Goal: Information Seeking & Learning: Learn about a topic

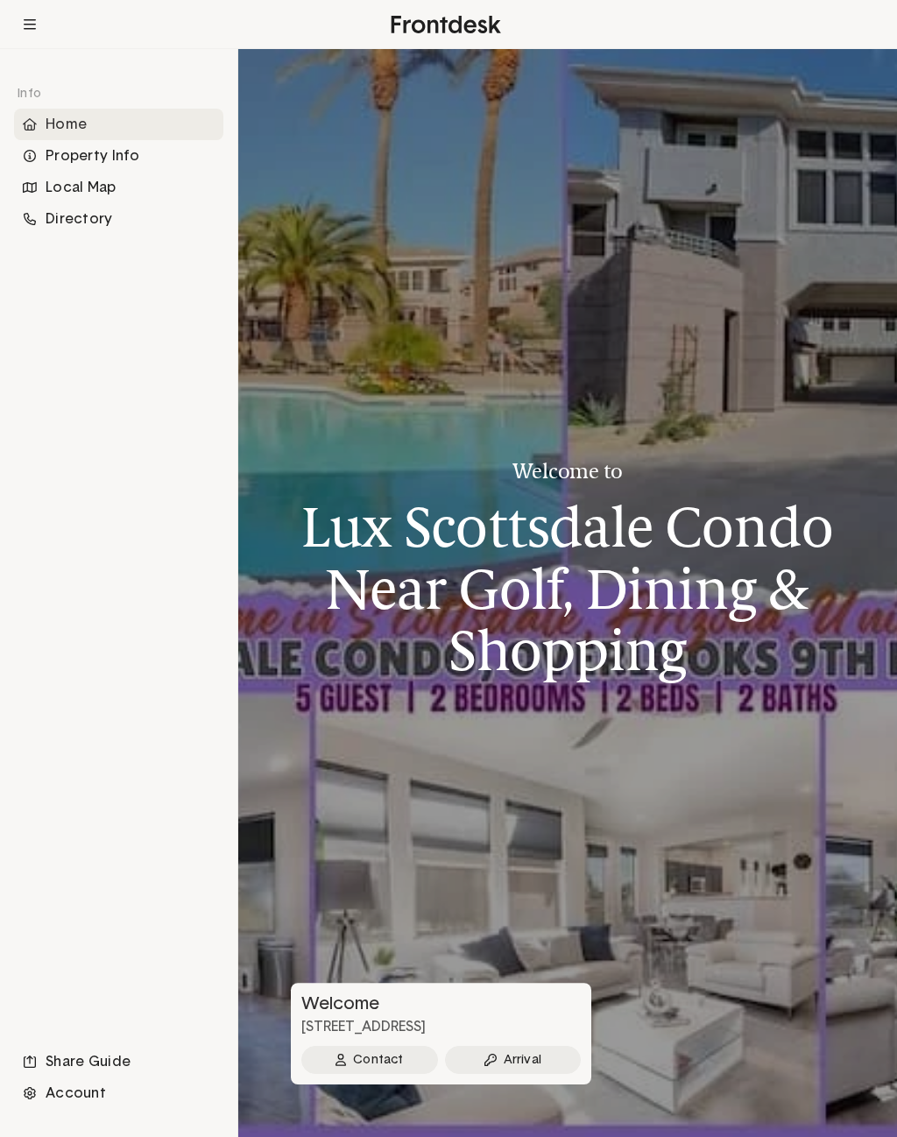
click at [62, 153] on div "Property Info" at bounding box center [118, 156] width 209 height 32
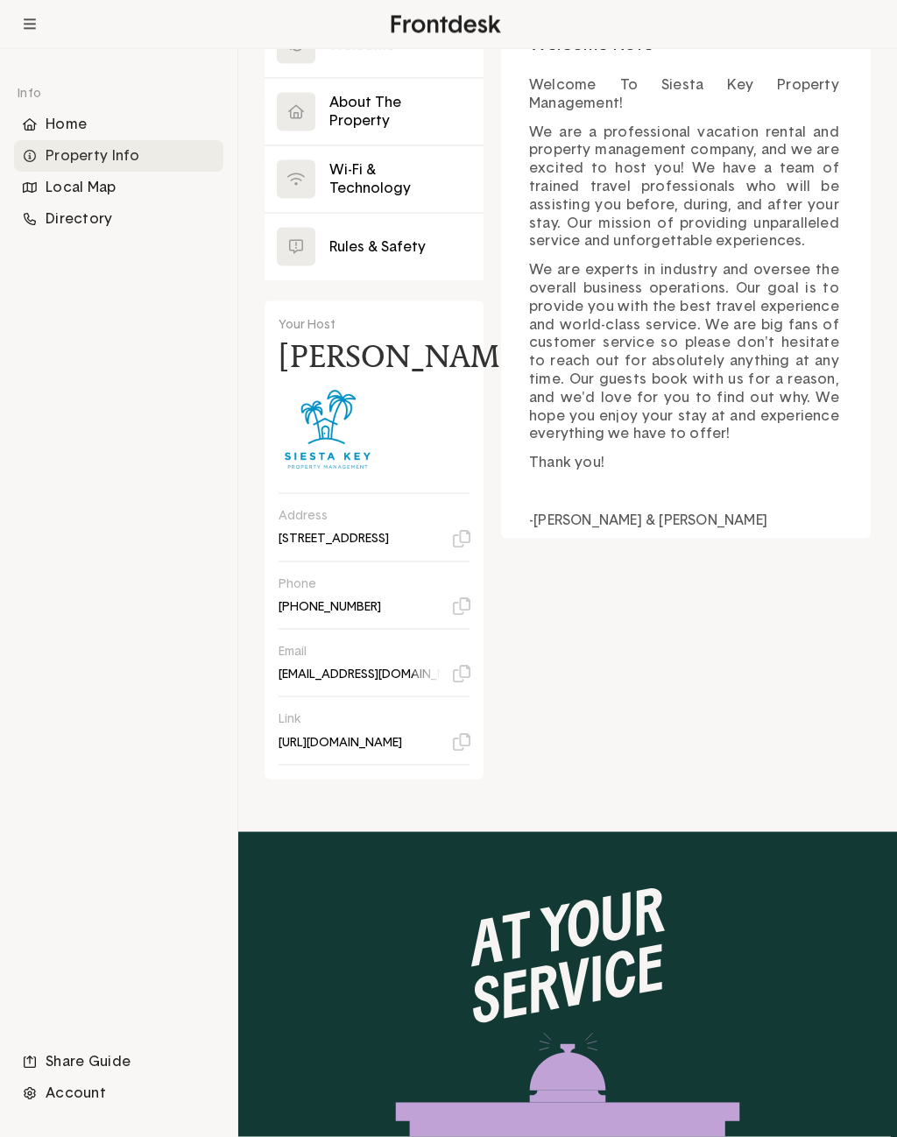
scroll to position [325, 0]
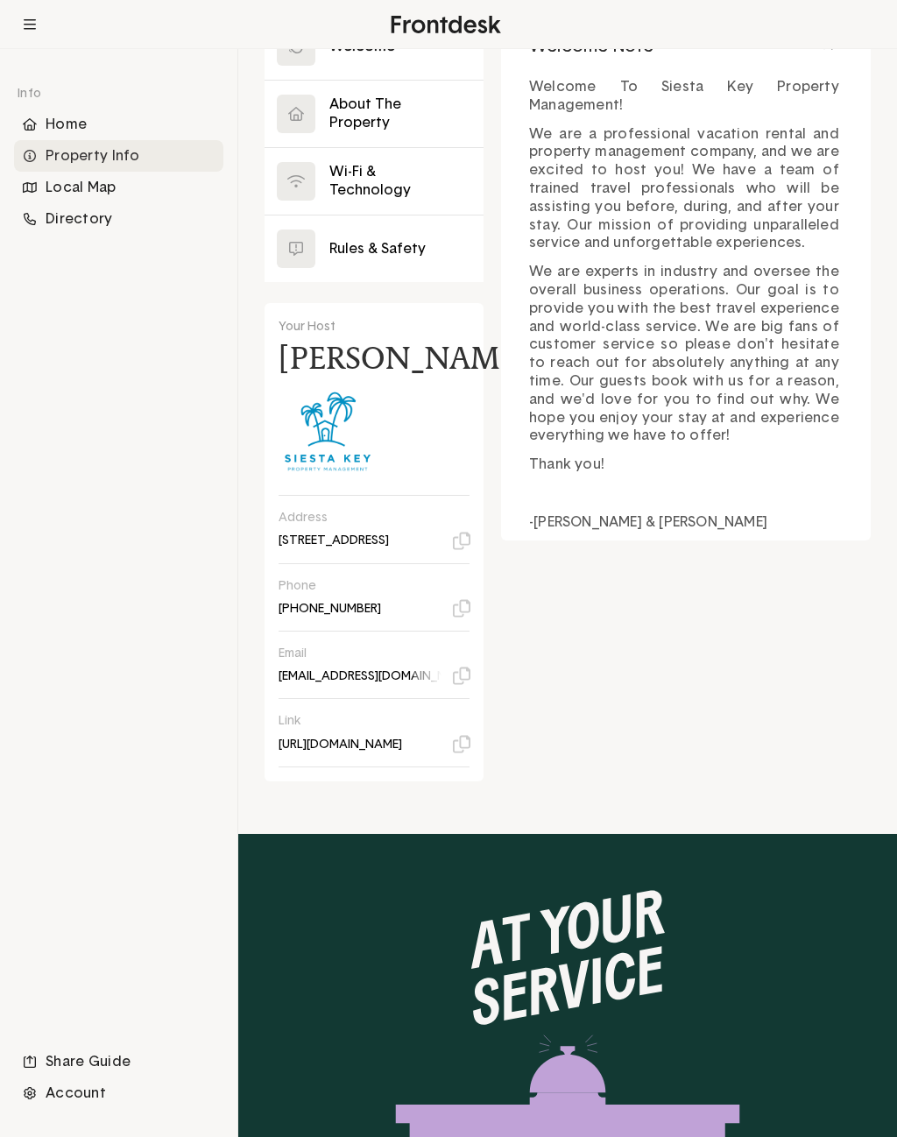
click at [77, 221] on div "Directory" at bounding box center [118, 219] width 209 height 32
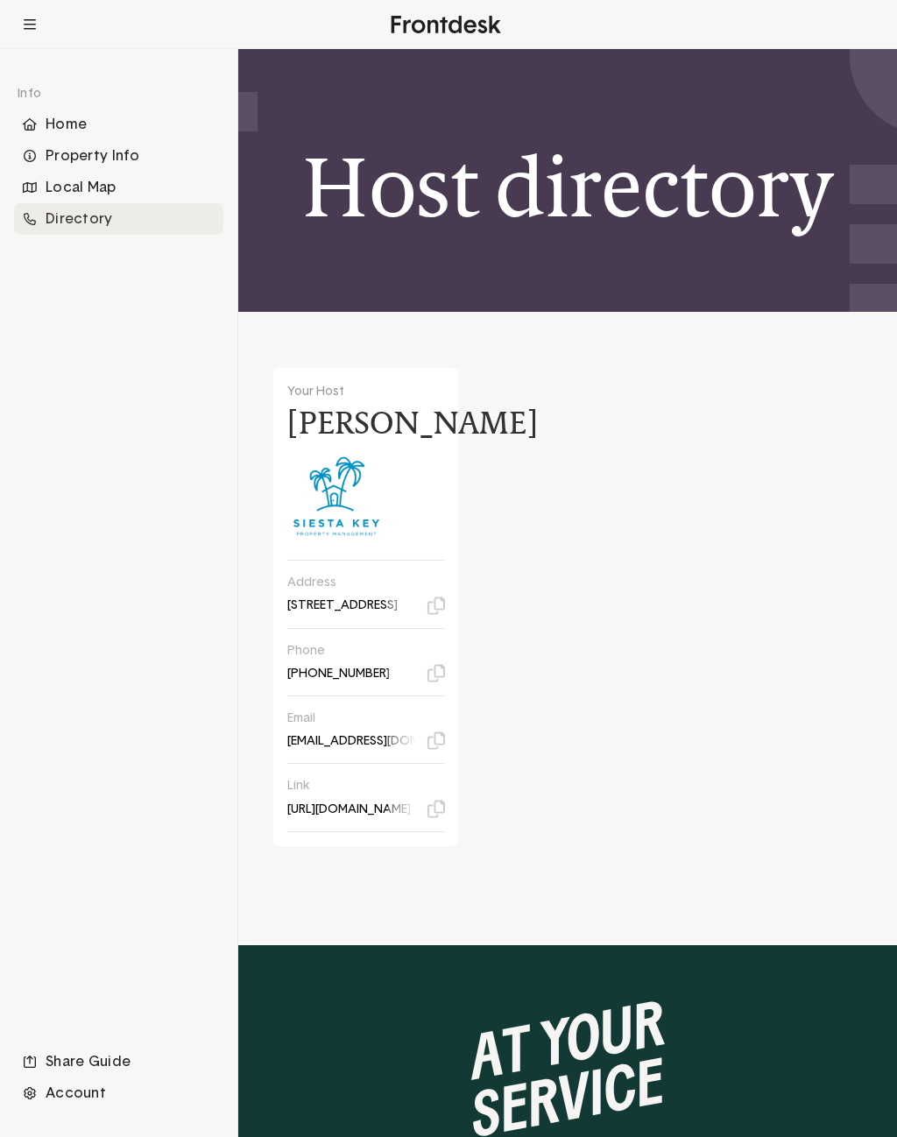
click at [81, 187] on div "Local Map" at bounding box center [118, 188] width 209 height 32
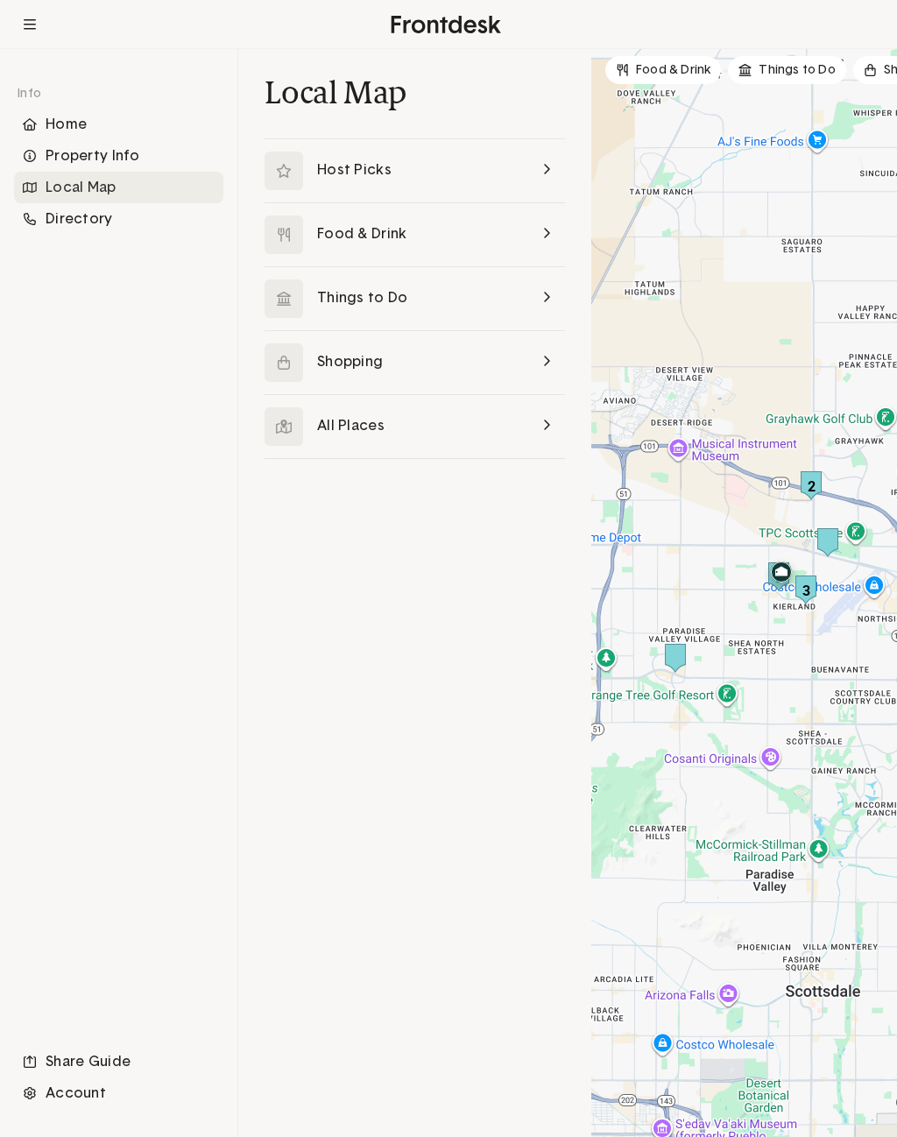
click at [347, 166] on link at bounding box center [415, 170] width 301 height 63
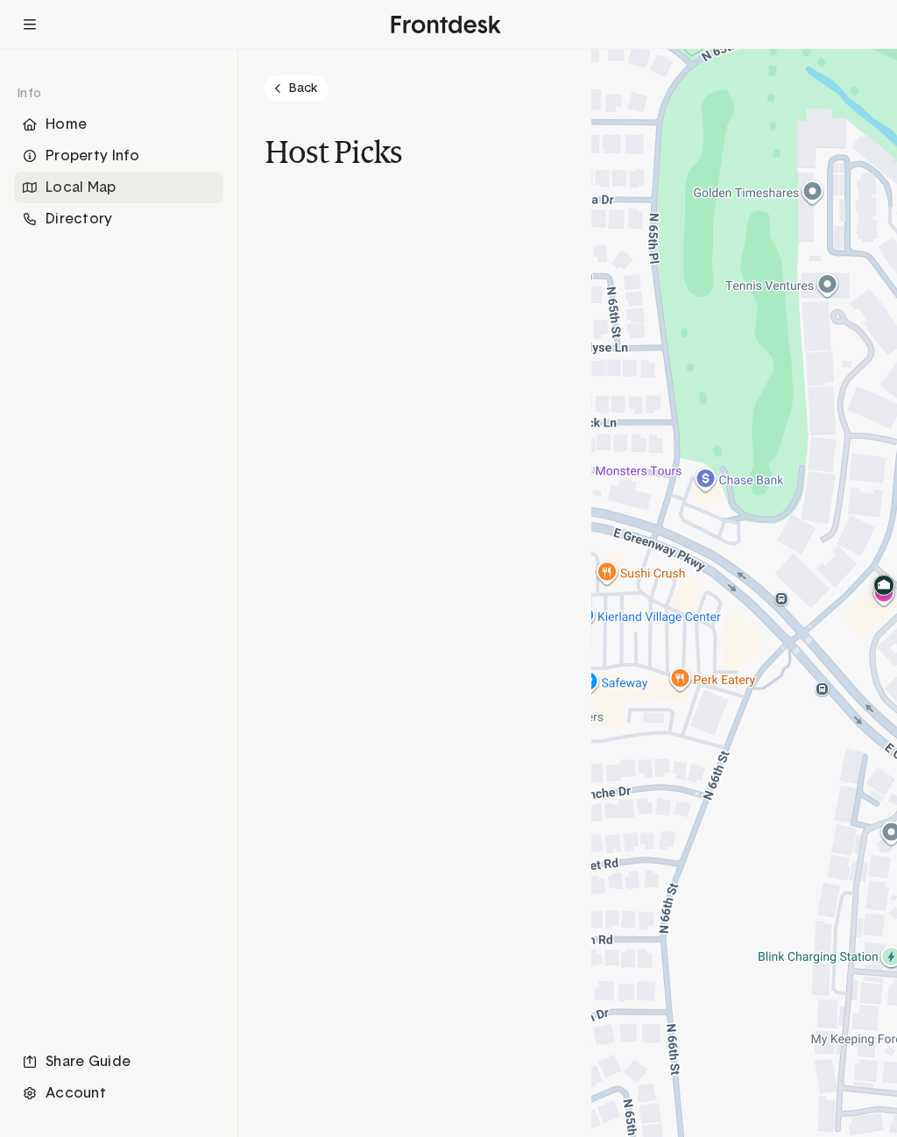
click at [325, 151] on h1 "Host Picks" at bounding box center [415, 152] width 301 height 38
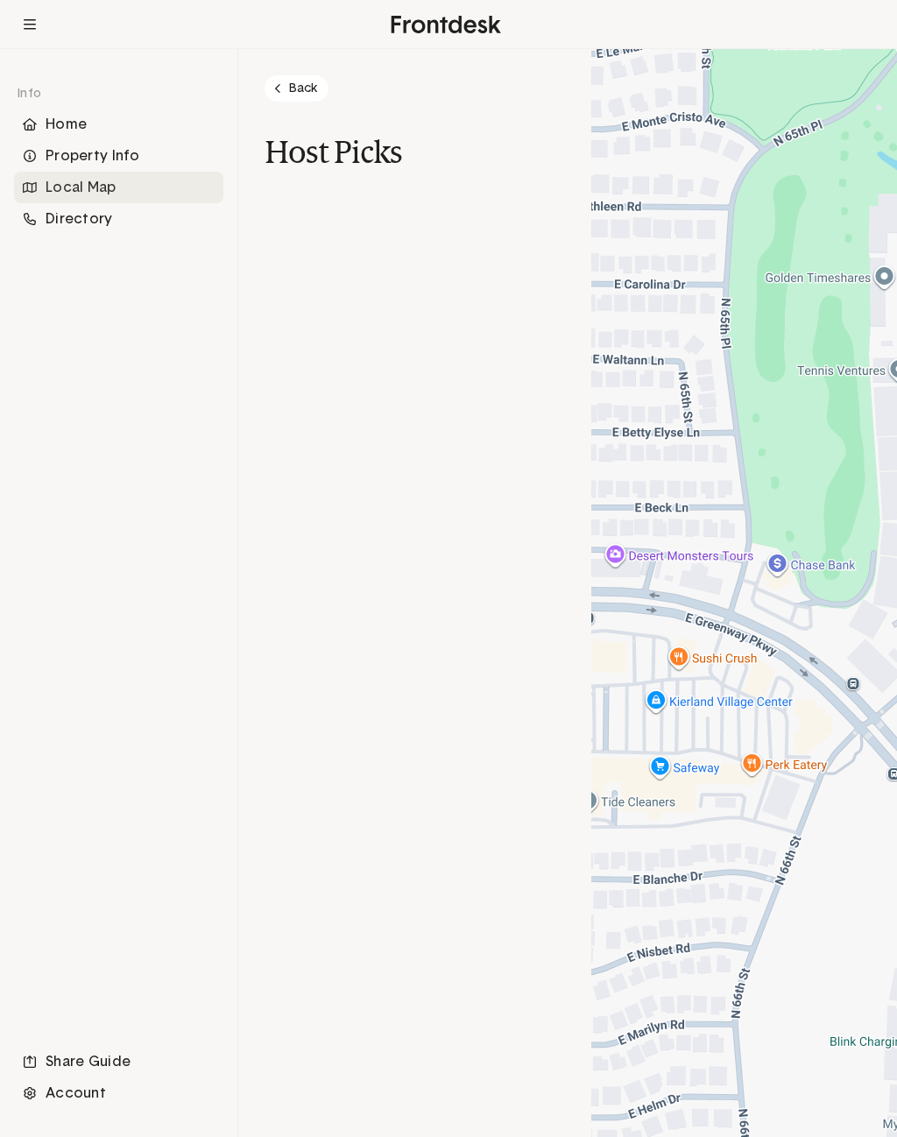
click at [310, 82] on link "Back" at bounding box center [297, 88] width 64 height 26
